Goal: Transaction & Acquisition: Download file/media

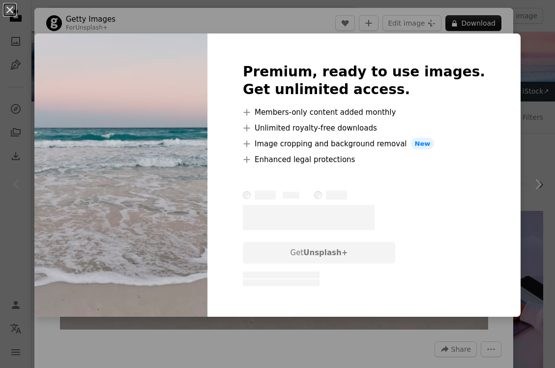
scroll to position [35, 0]
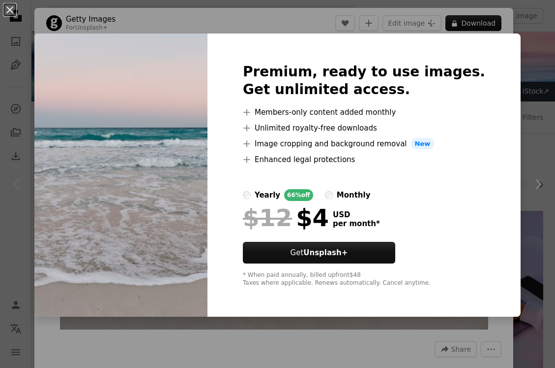
click at [304, 34] on div "Premium, ready to use images. Get unlimited access. A plus sign Members-only co…" at bounding box center [364, 174] width 313 height 283
click at [433, 205] on div "$12 $4 USD per month *" at bounding box center [364, 218] width 243 height 26
click at [10, 8] on button "An X shape" at bounding box center [10, 10] width 12 height 12
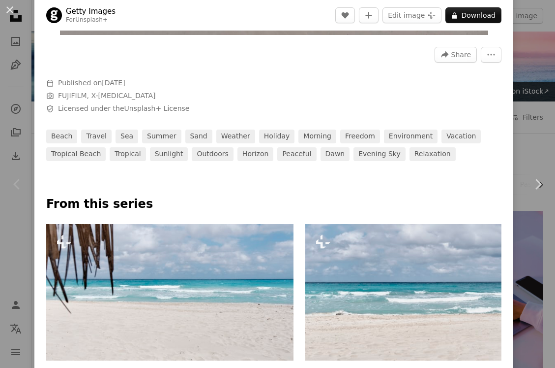
scroll to position [71, 0]
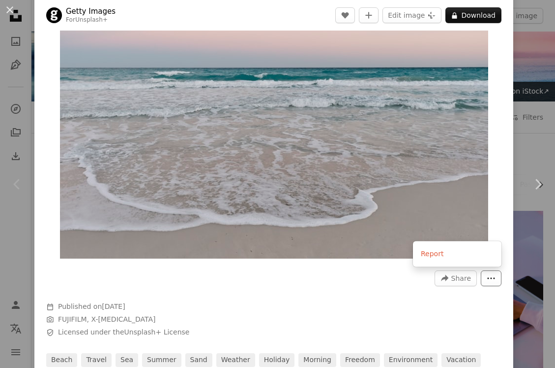
click at [486, 279] on button "More Actions" at bounding box center [491, 278] width 21 height 16
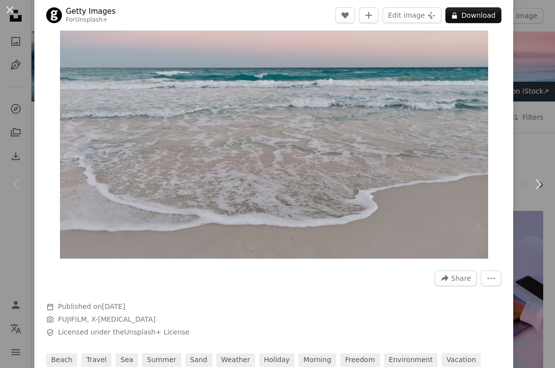
click at [325, 238] on dialog "An X shape Chevron left Chevron right Getty Images For Unsplash+ A heart A plus…" at bounding box center [277, 184] width 555 height 368
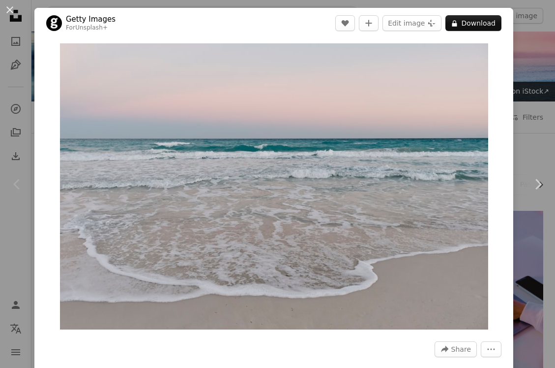
click at [524, 65] on div "An X shape Chevron left Chevron right Getty Images For Unsplash+ A heart A plus…" at bounding box center [277, 184] width 555 height 368
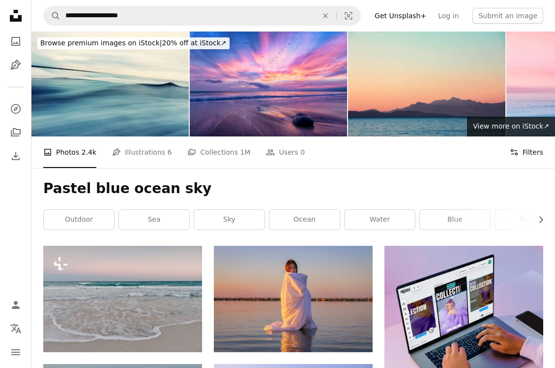
click at [512, 152] on icon "Filters" at bounding box center [514, 152] width 9 height 9
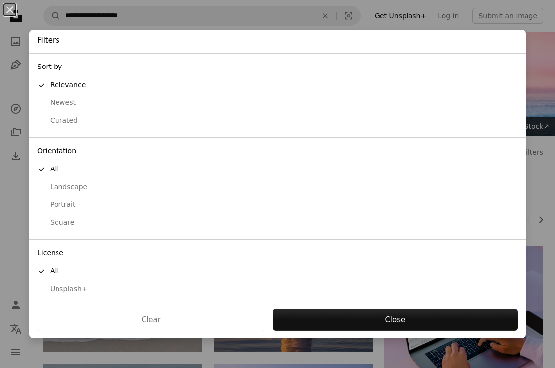
scroll to position [17, 0]
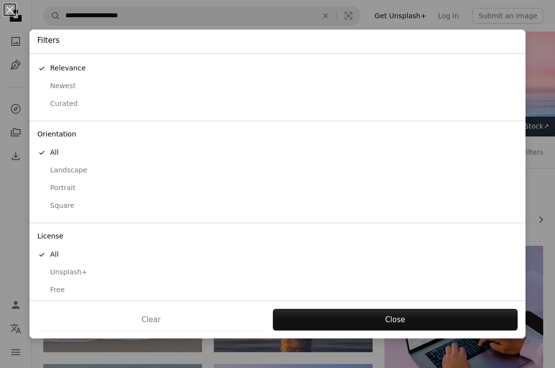
click at [54, 285] on div "Free" at bounding box center [277, 290] width 481 height 10
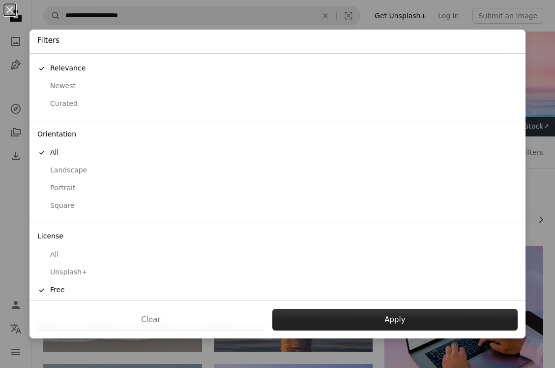
click at [345, 312] on button "Apply" at bounding box center [396, 319] width 246 height 22
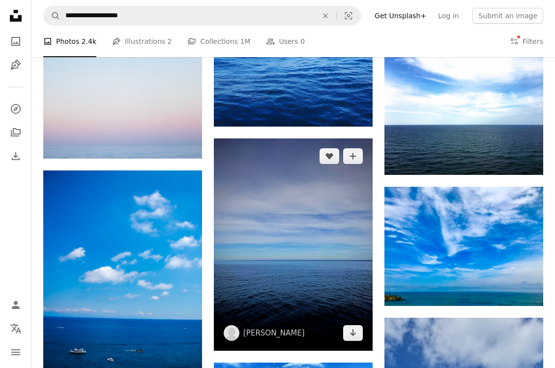
scroll to position [2353, 0]
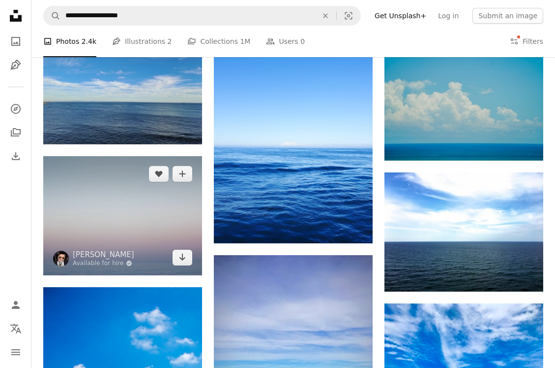
click at [123, 193] on img at bounding box center [122, 215] width 159 height 119
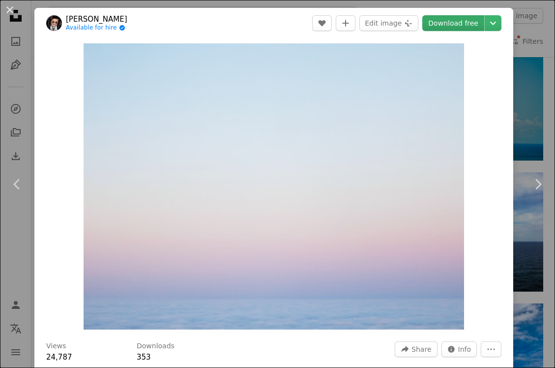
click at [462, 28] on link "Download free" at bounding box center [454, 23] width 62 height 16
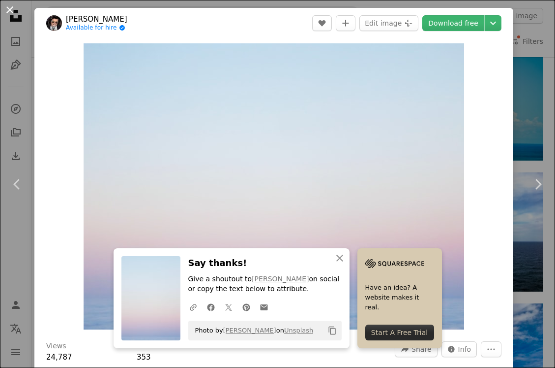
click at [13, 10] on button "An X shape" at bounding box center [10, 10] width 12 height 12
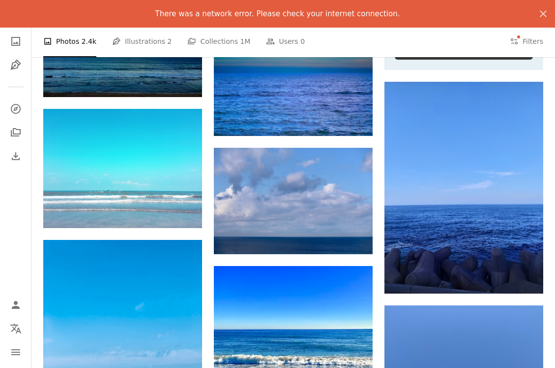
scroll to position [2945, 0]
